Goal: Find specific page/section: Find specific page/section

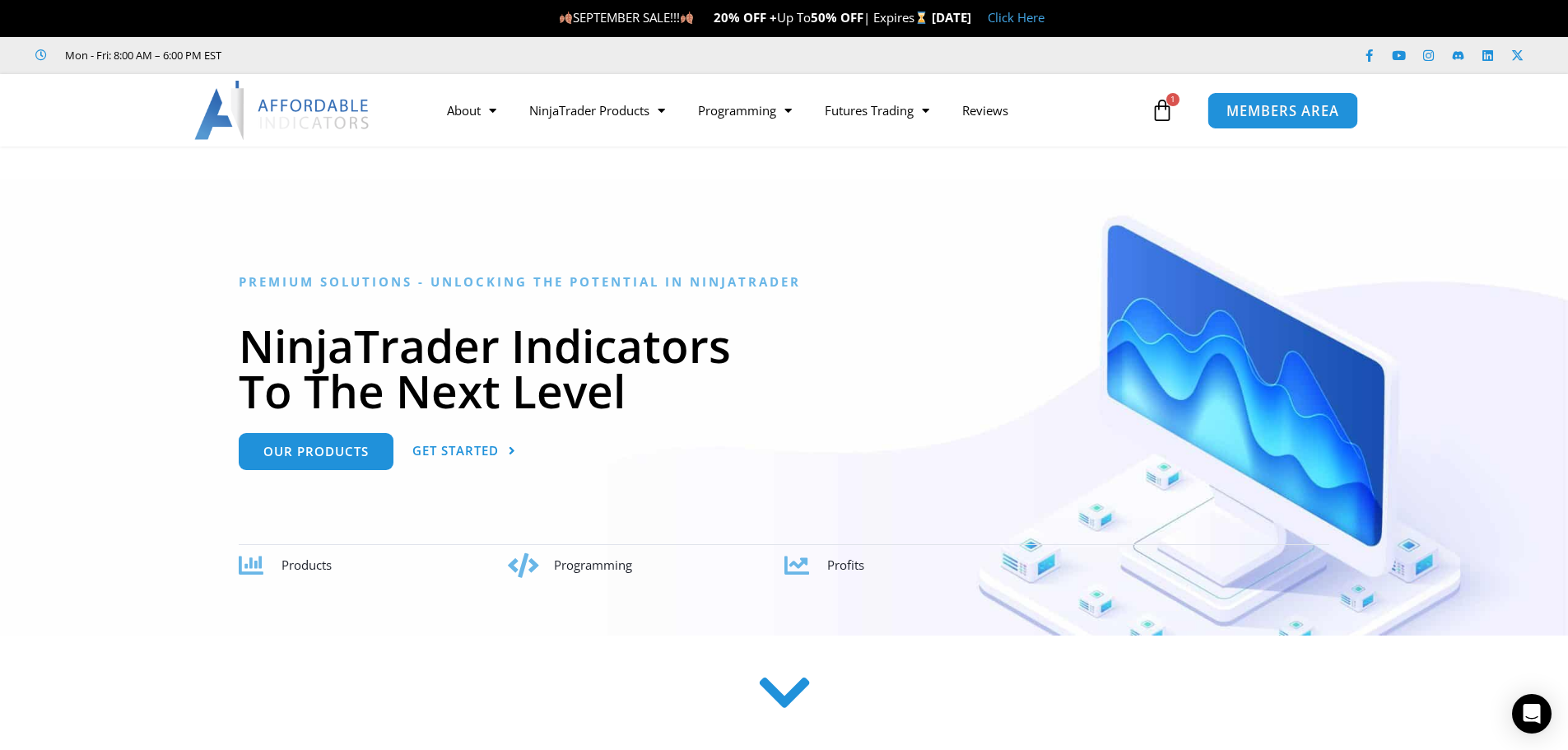
click at [1259, 118] on span "MEMBERS AREA" at bounding box center [1283, 111] width 113 height 14
click at [1044, 21] on link "Click Here" at bounding box center [1016, 17] width 57 height 17
click at [1274, 114] on span "MEMBERS AREA" at bounding box center [1283, 111] width 113 height 14
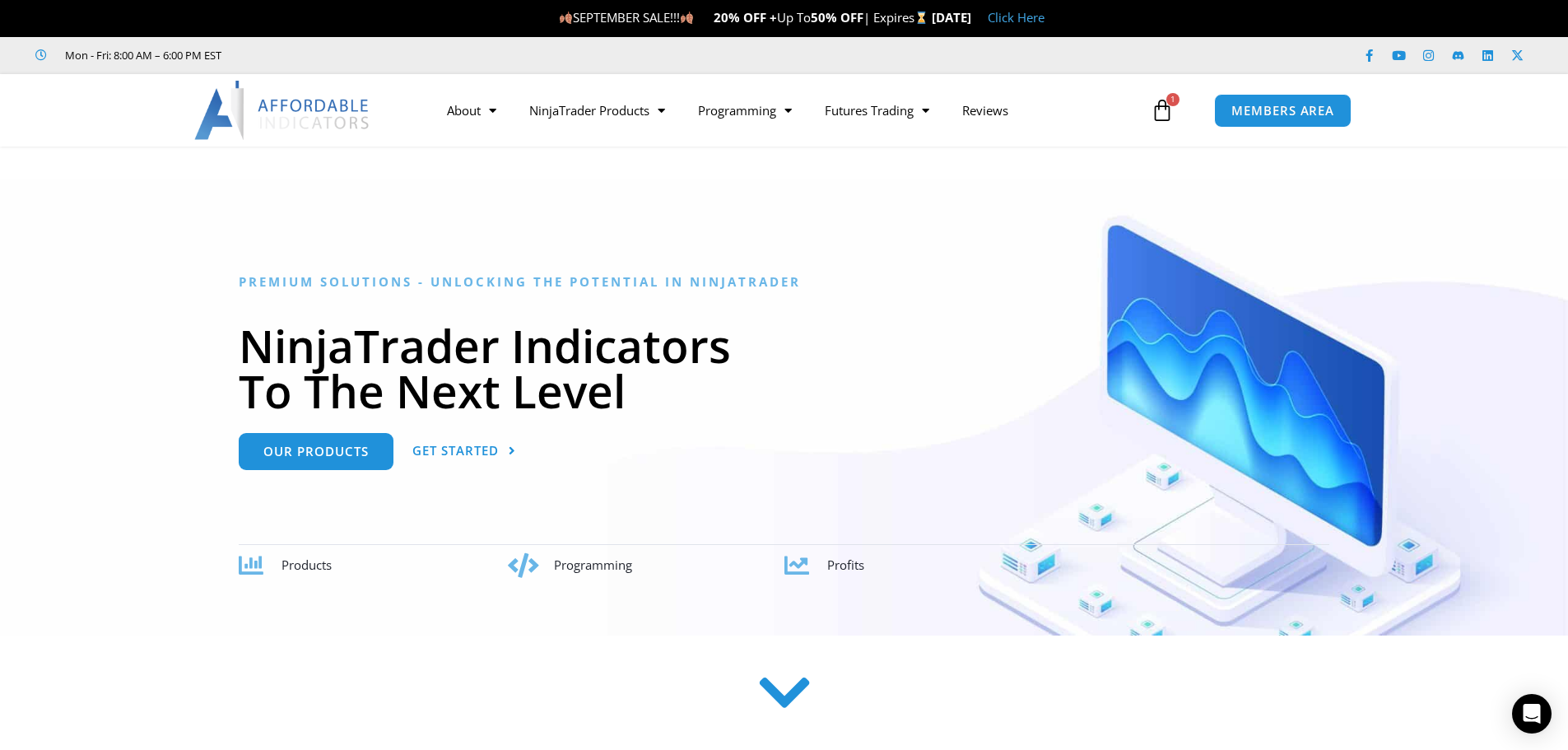
click at [1044, 19] on link "Click Here" at bounding box center [1016, 17] width 57 height 17
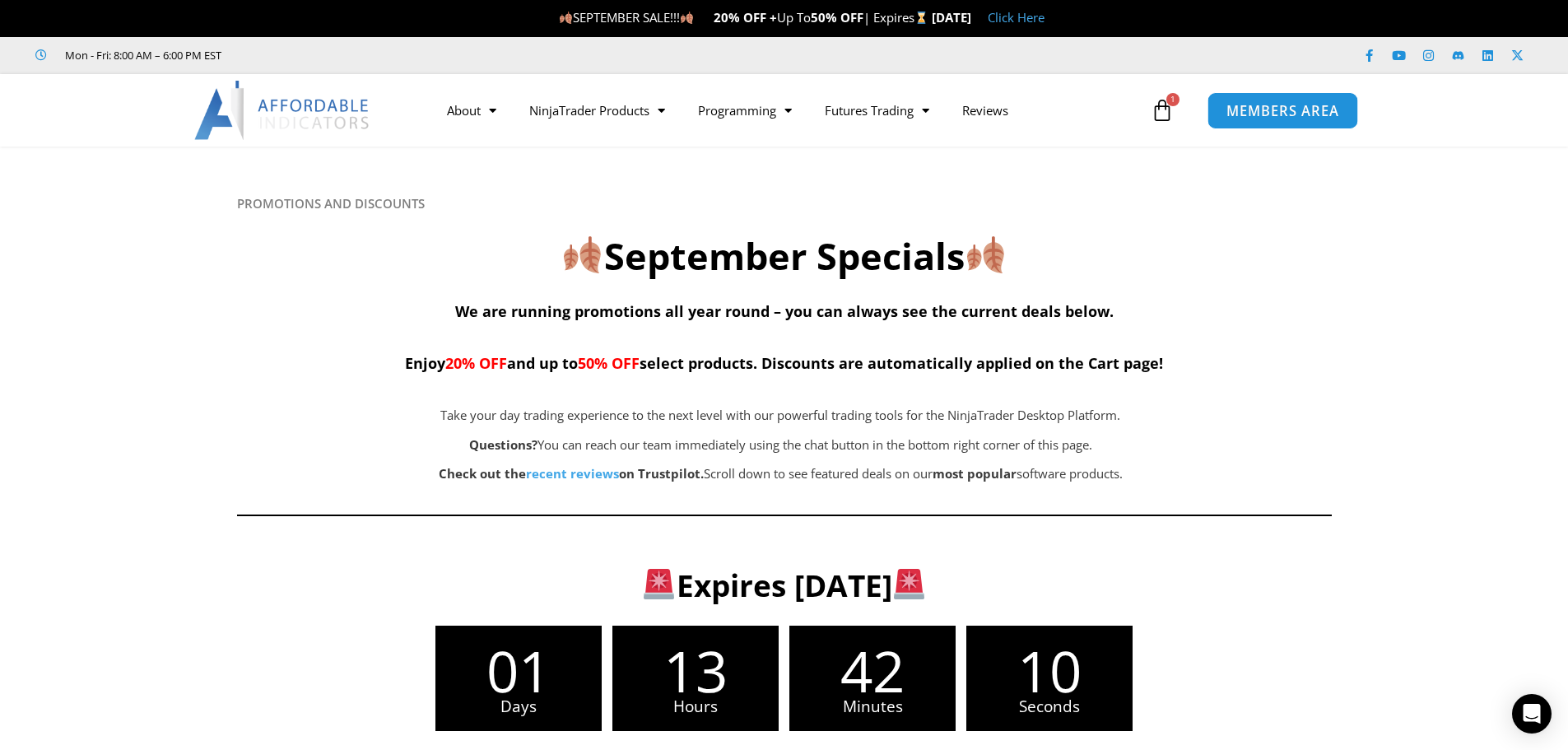
click at [1264, 111] on span "MEMBERS AREA" at bounding box center [1283, 111] width 113 height 14
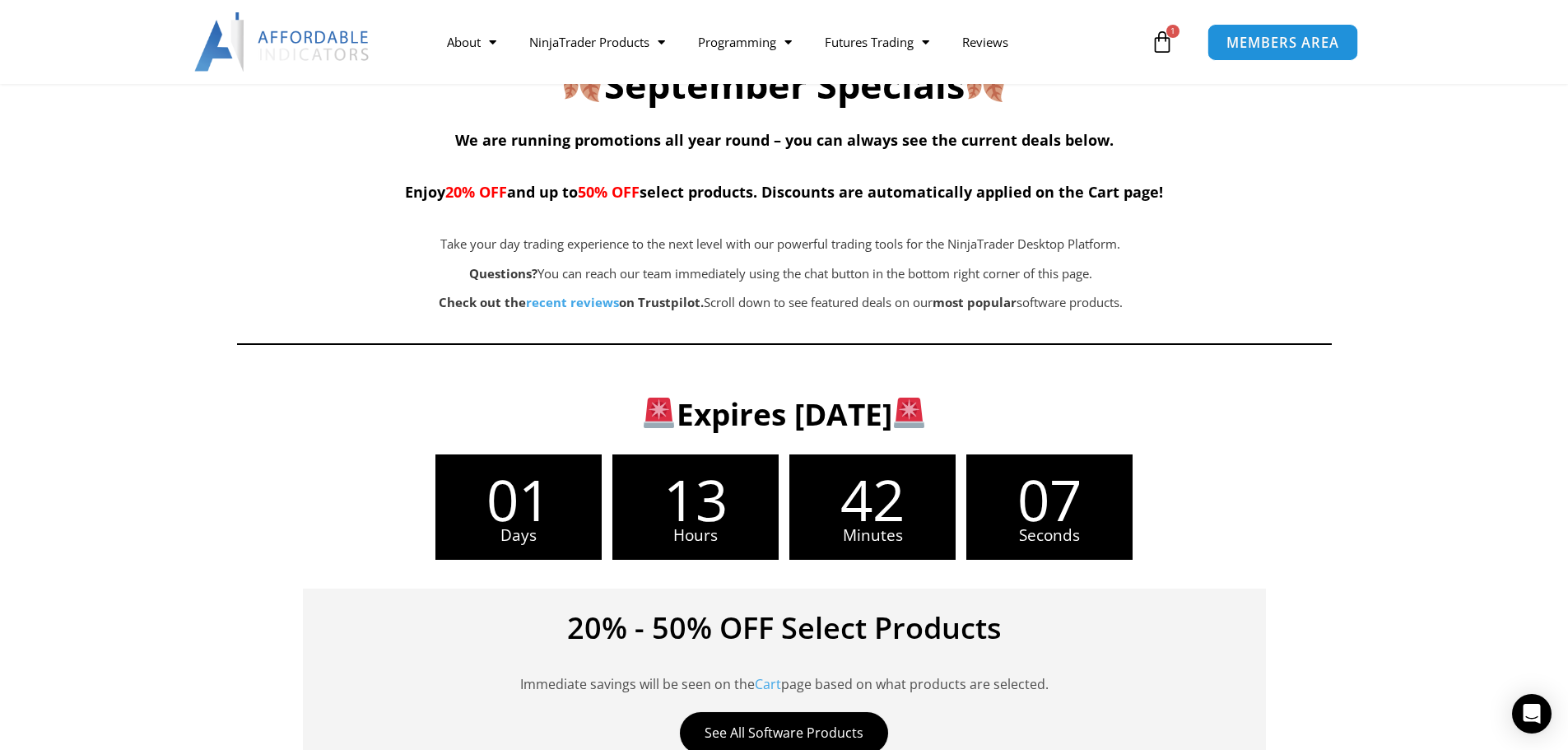
scroll to position [82, 0]
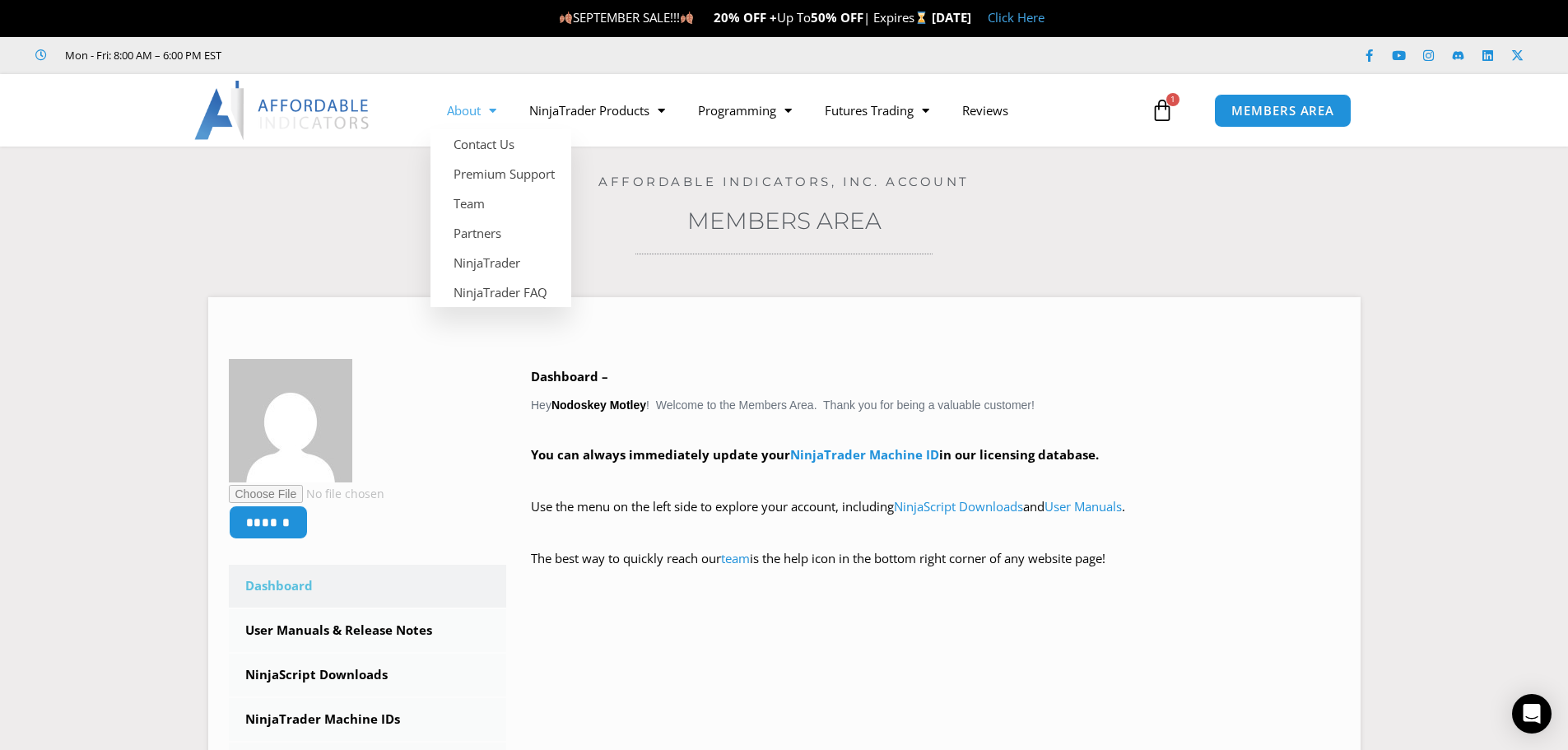
click at [487, 108] on span "Menu" at bounding box center [488, 111] width 16 height 29
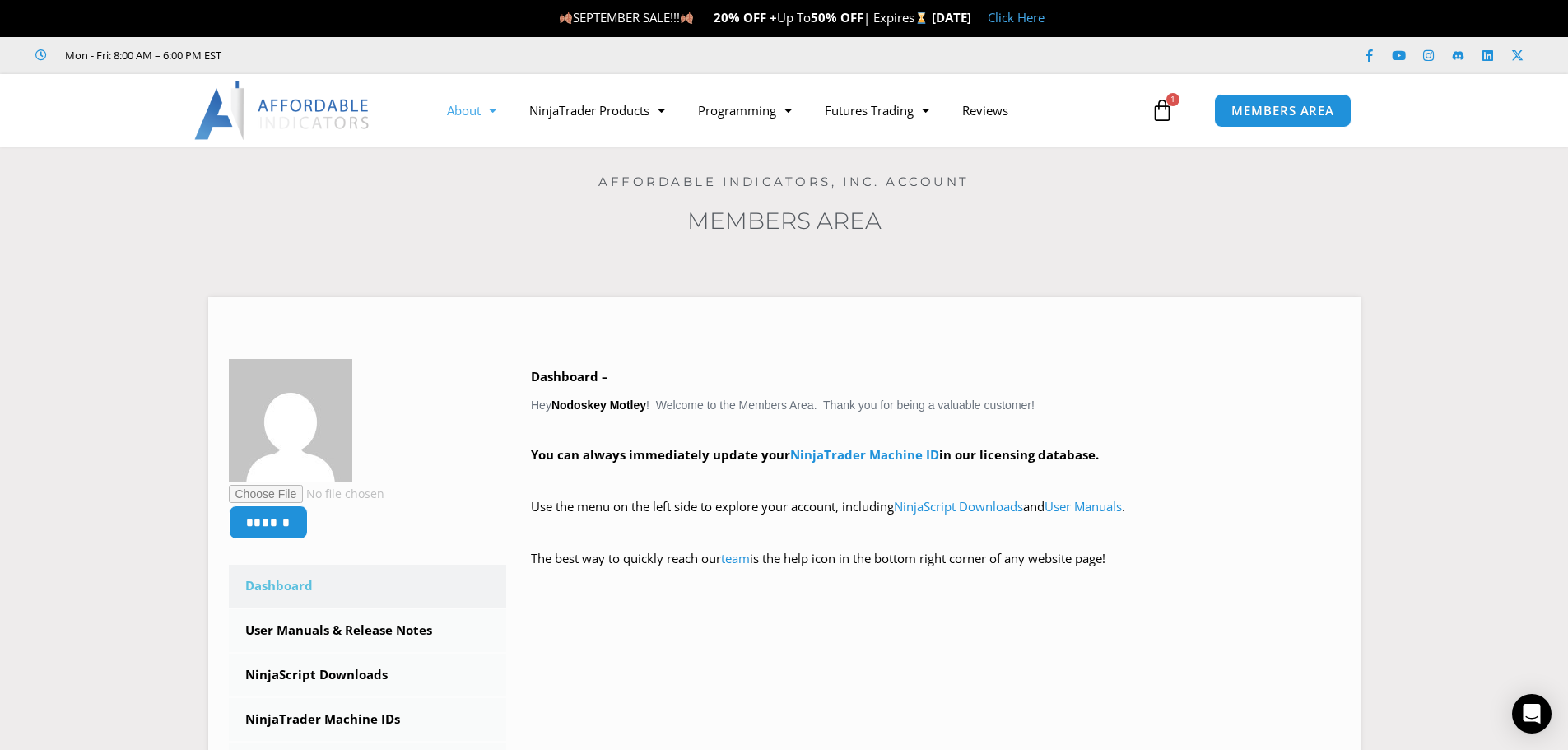
click at [493, 114] on span "Menu" at bounding box center [488, 111] width 16 height 29
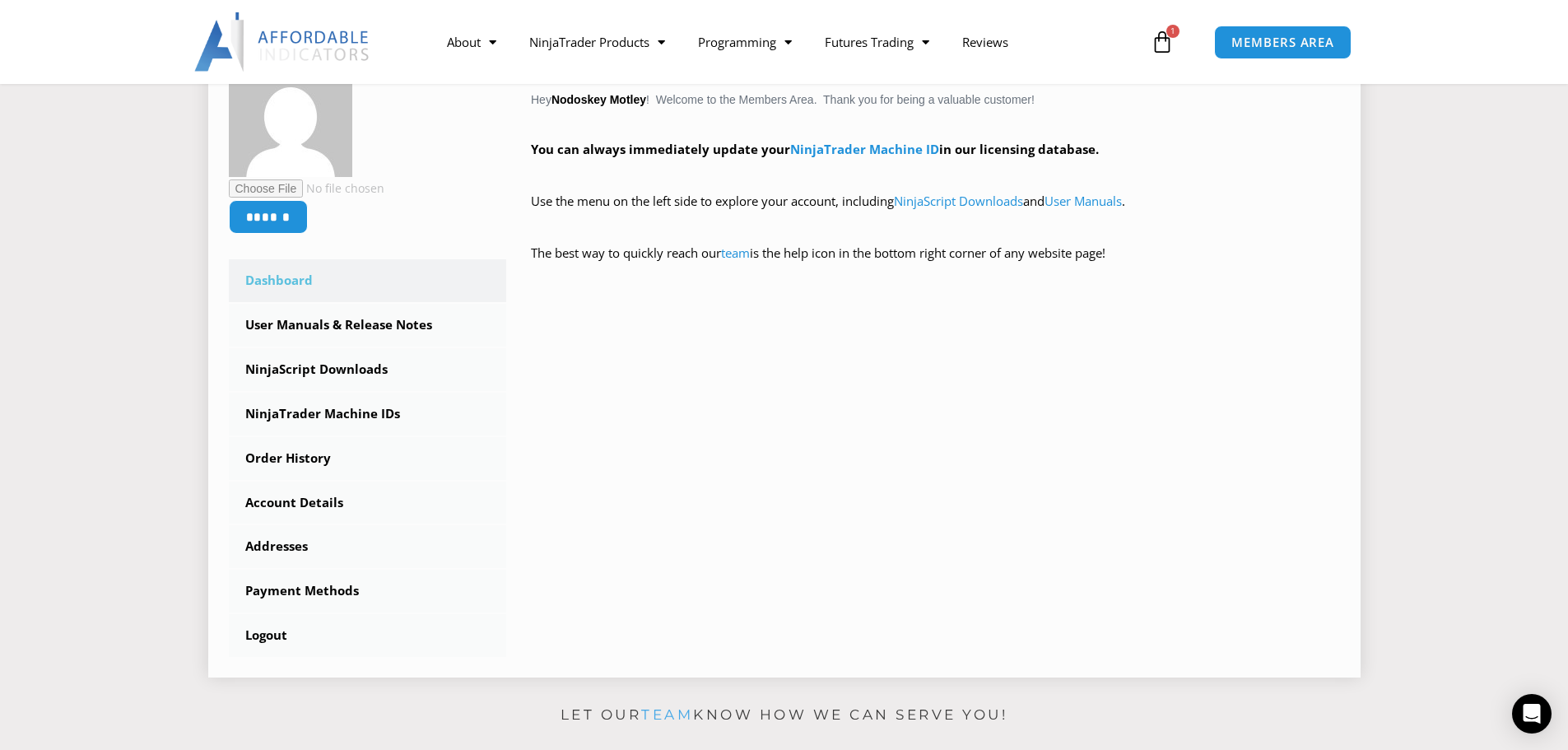
scroll to position [329, 0]
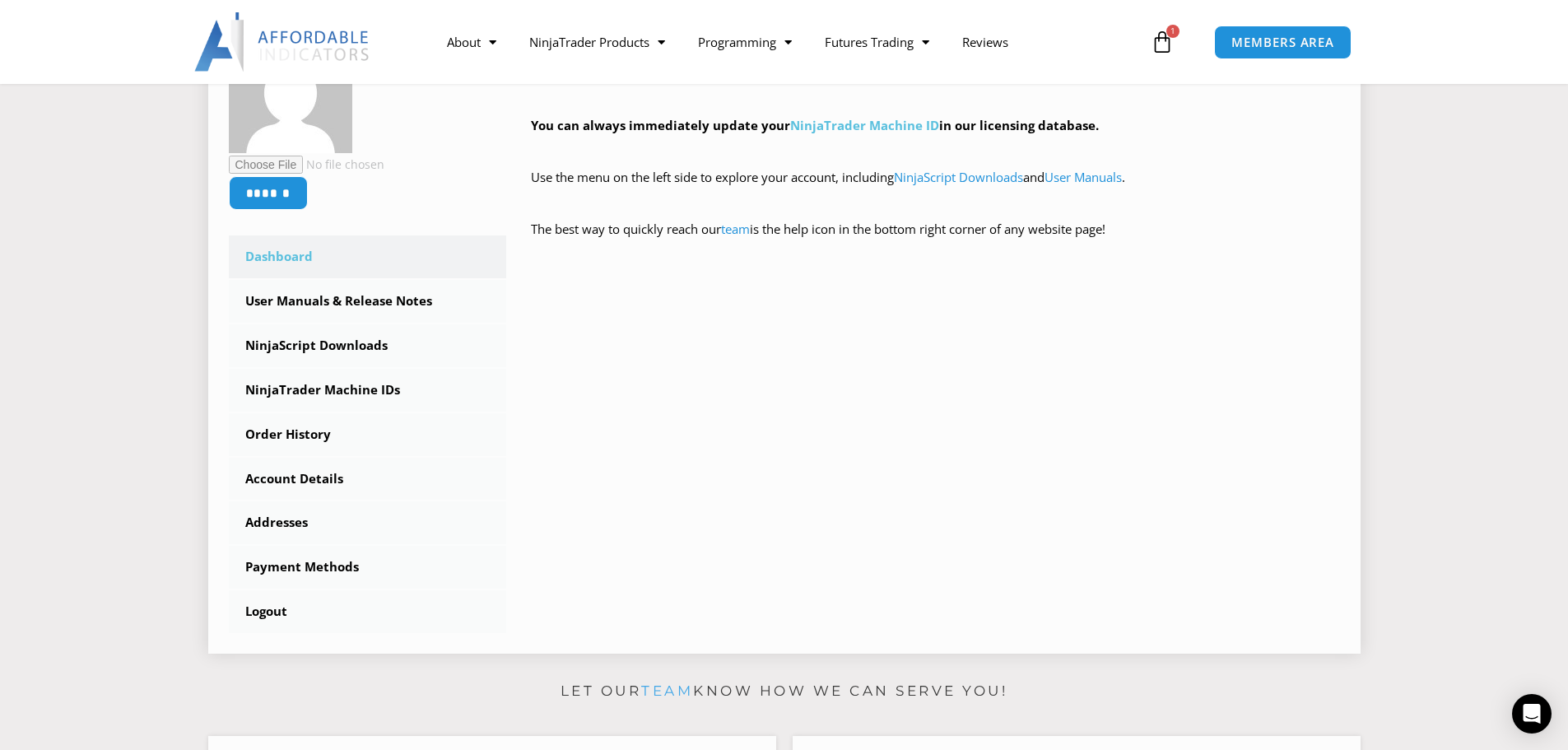
click at [851, 131] on link "NinjaTrader Machine ID" at bounding box center [865, 125] width 149 height 17
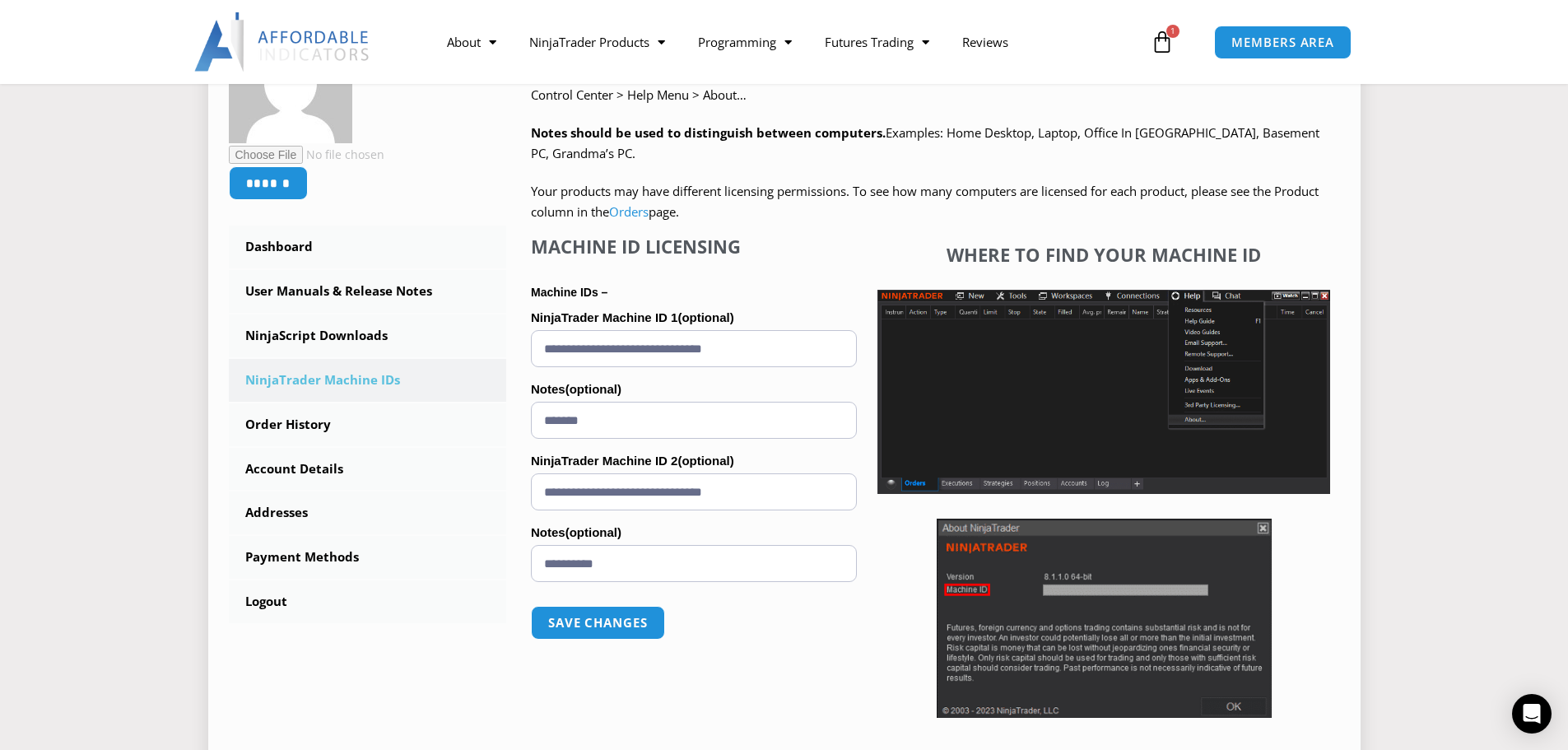
scroll to position [329, 0]
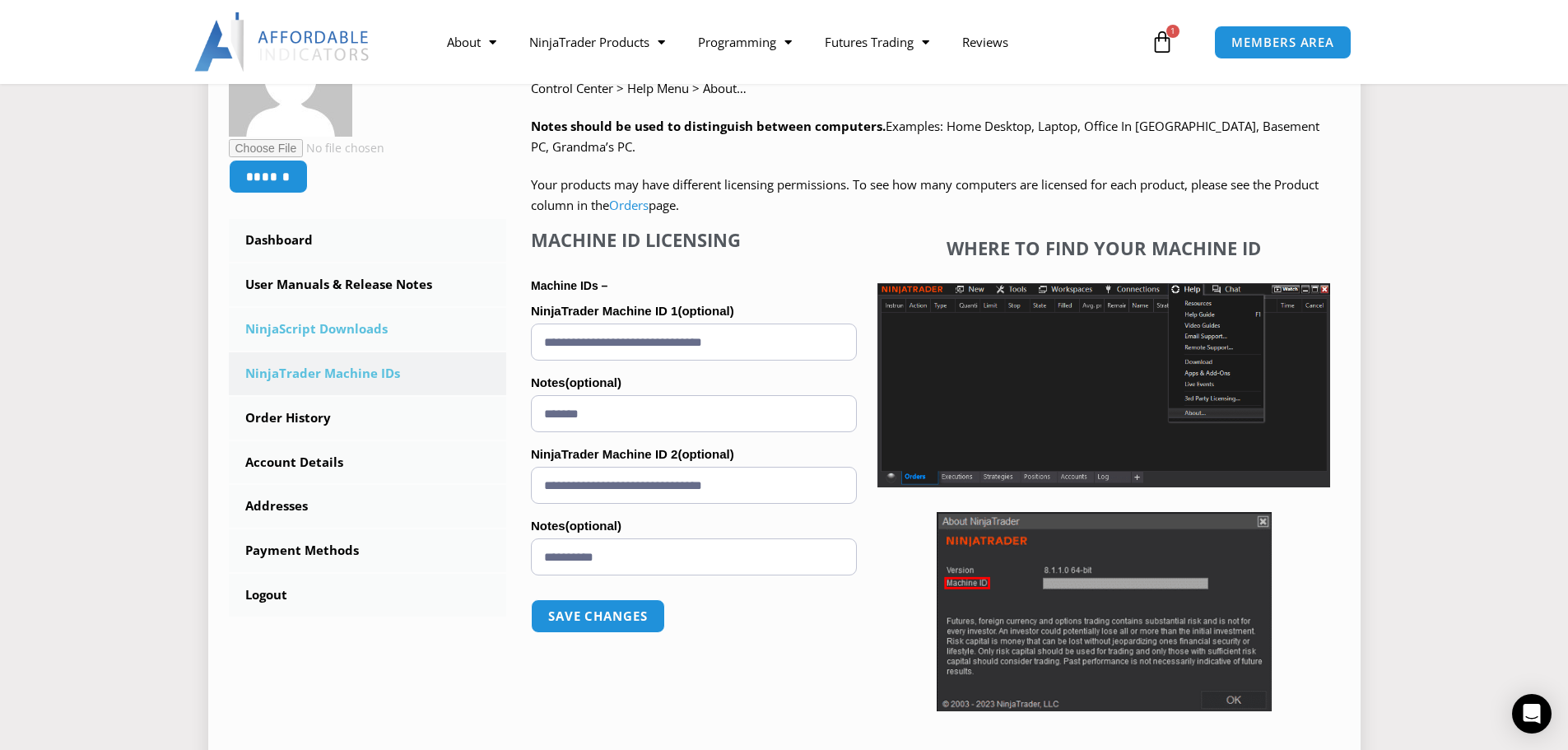
drag, startPoint x: 785, startPoint y: 348, endPoint x: 498, endPoint y: 339, distance: 287.1
click at [498, 339] on div "****** Dashboard Subscriptions User Manuals & Release Notes NinjaScript Downloa…" at bounding box center [784, 387] width 1111 height 747
drag, startPoint x: 780, startPoint y: 490, endPoint x: 437, endPoint y: 486, distance: 343.0
click at [437, 486] on div "****** Dashboard Subscriptions User Manuals & Release Notes NinjaScript Downloa…" at bounding box center [784, 387] width 1111 height 747
